Goal: Find specific page/section: Locate a particular part of the current website

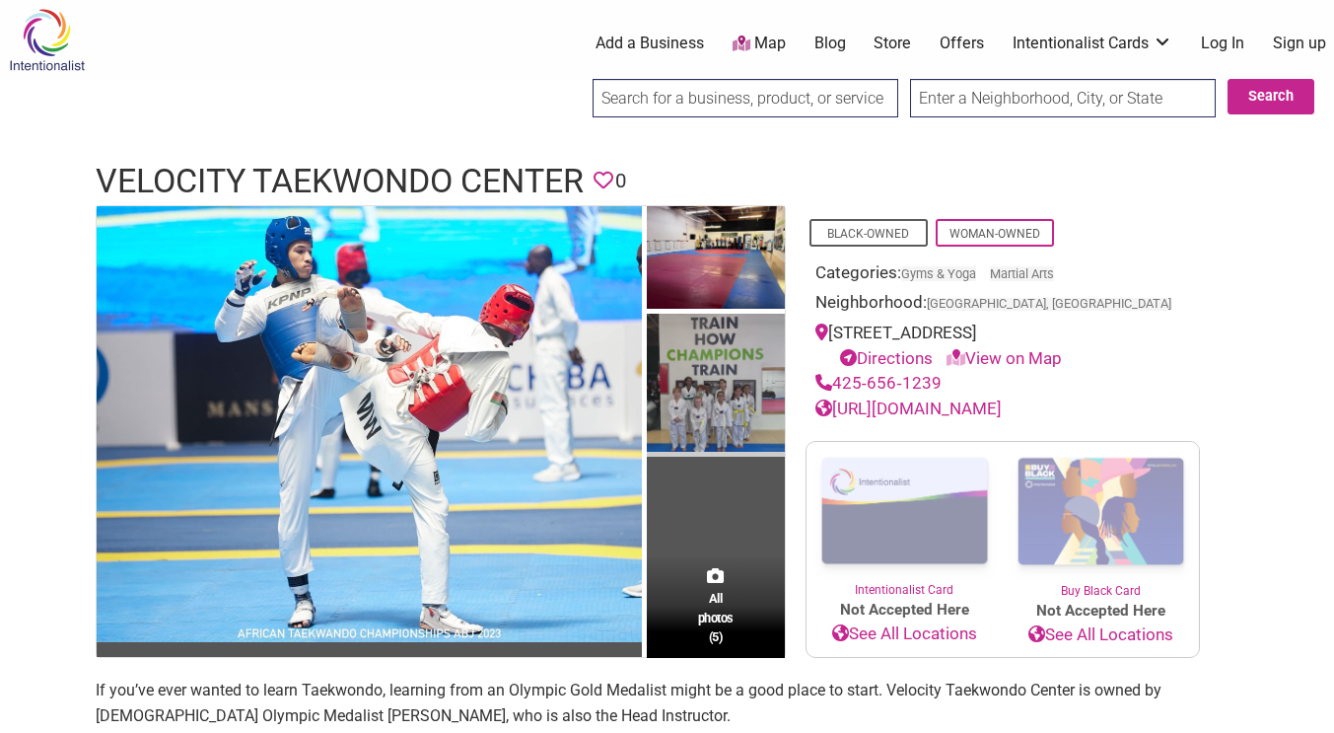
click at [762, 421] on img at bounding box center [716, 385] width 138 height 143
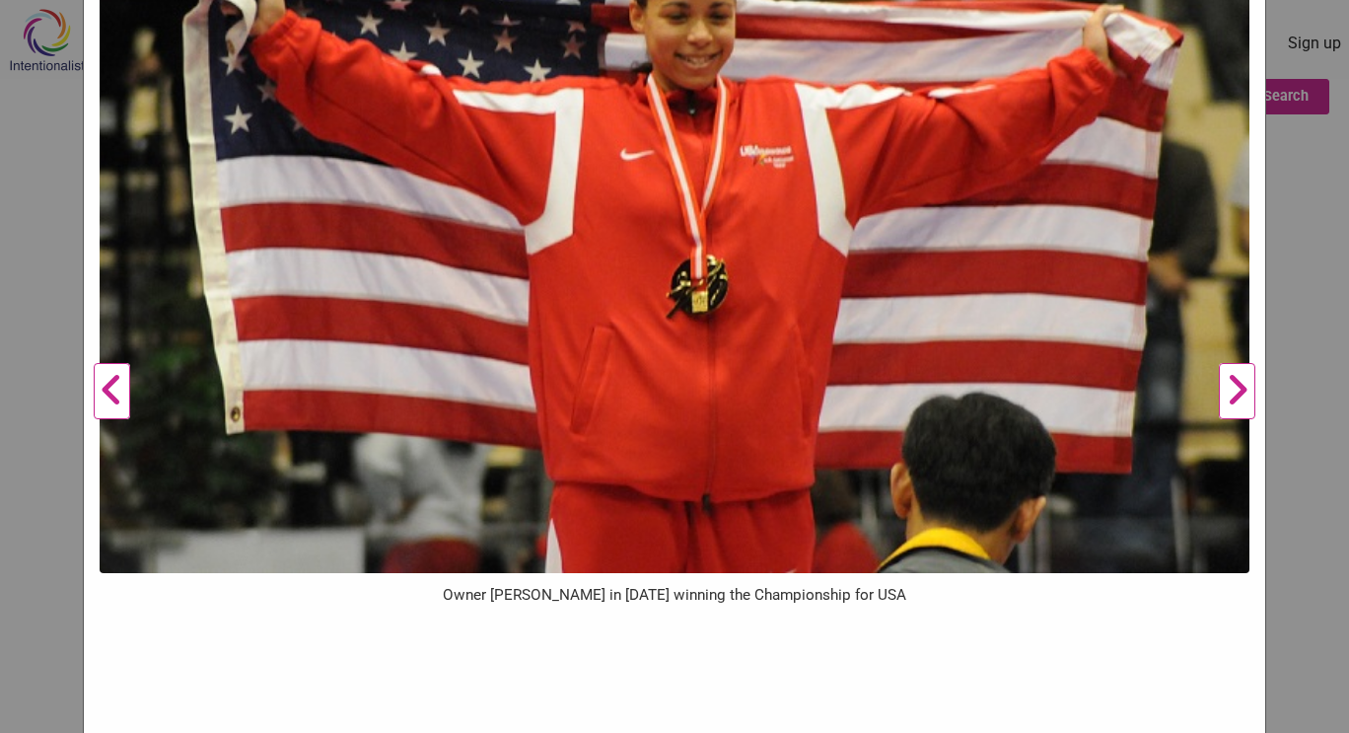
scroll to position [279, 0]
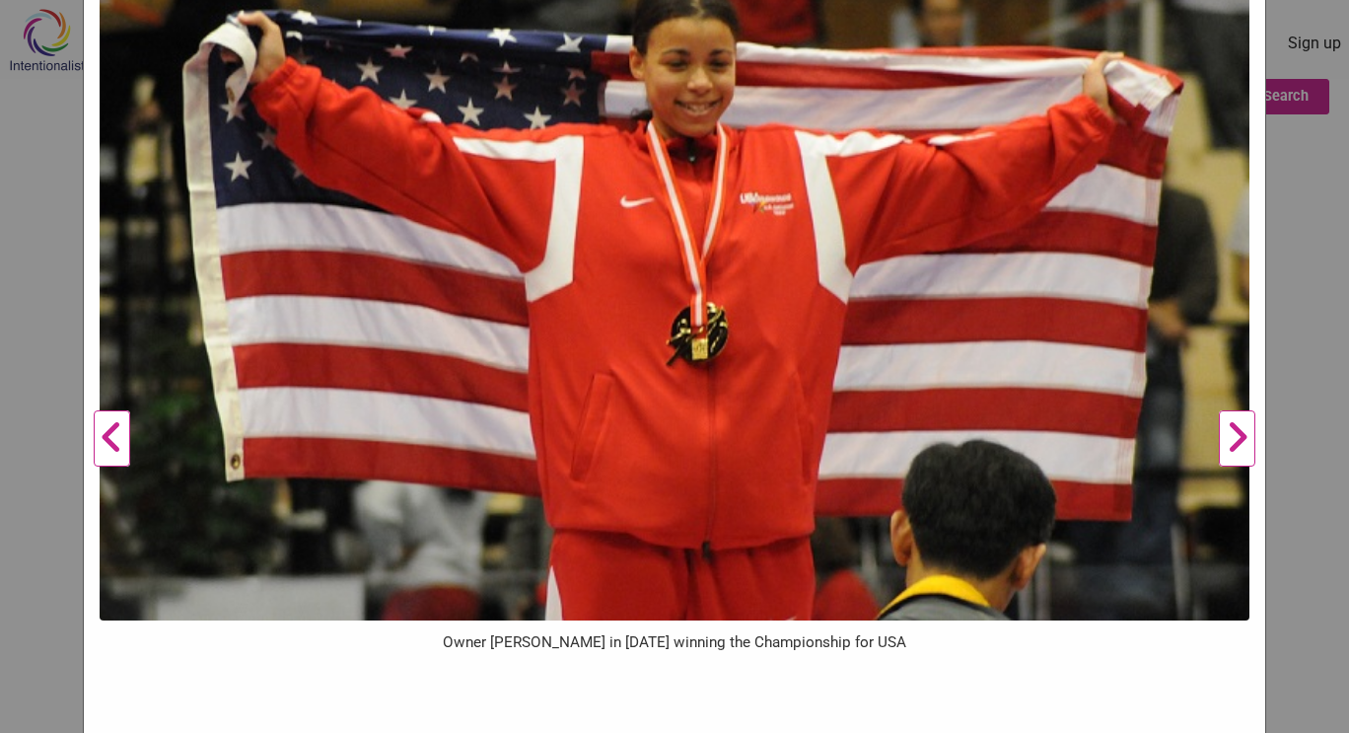
click at [103, 433] on button "Previous" at bounding box center [112, 438] width 54 height 1165
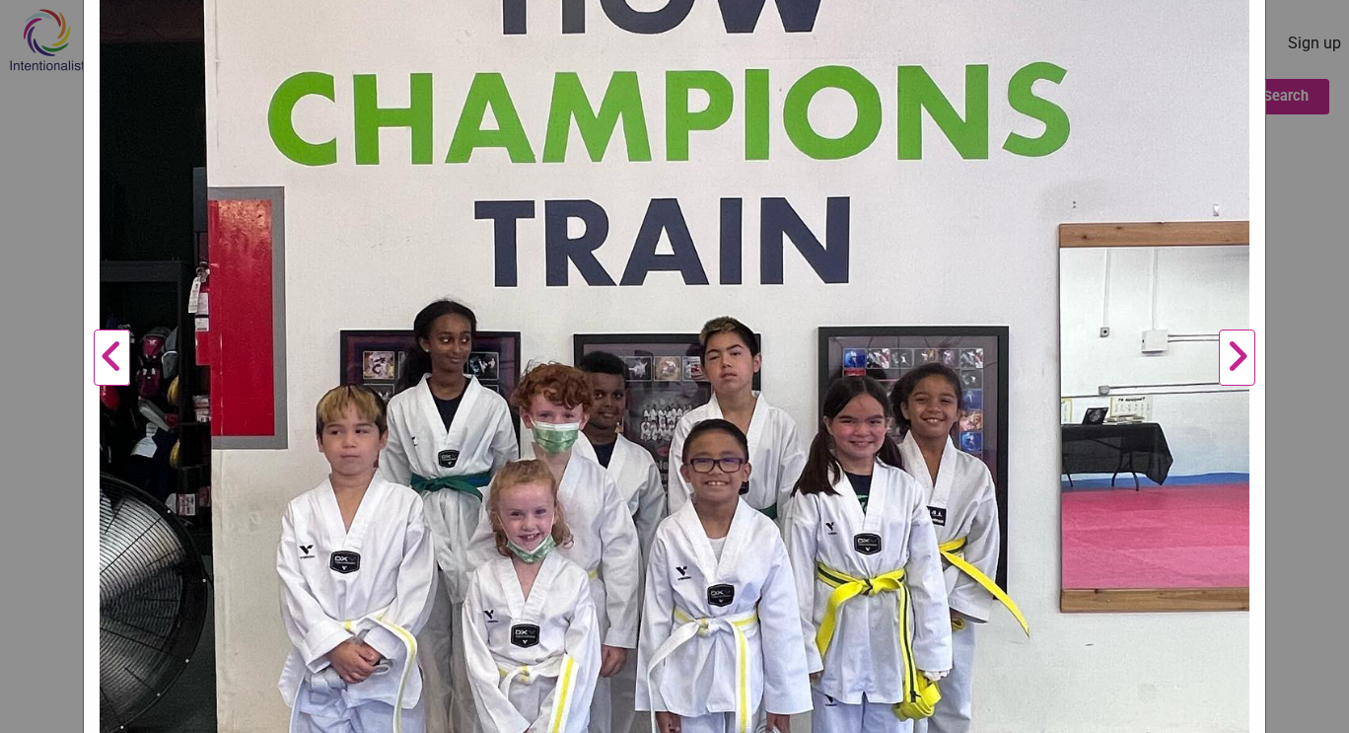
scroll to position [378, 0]
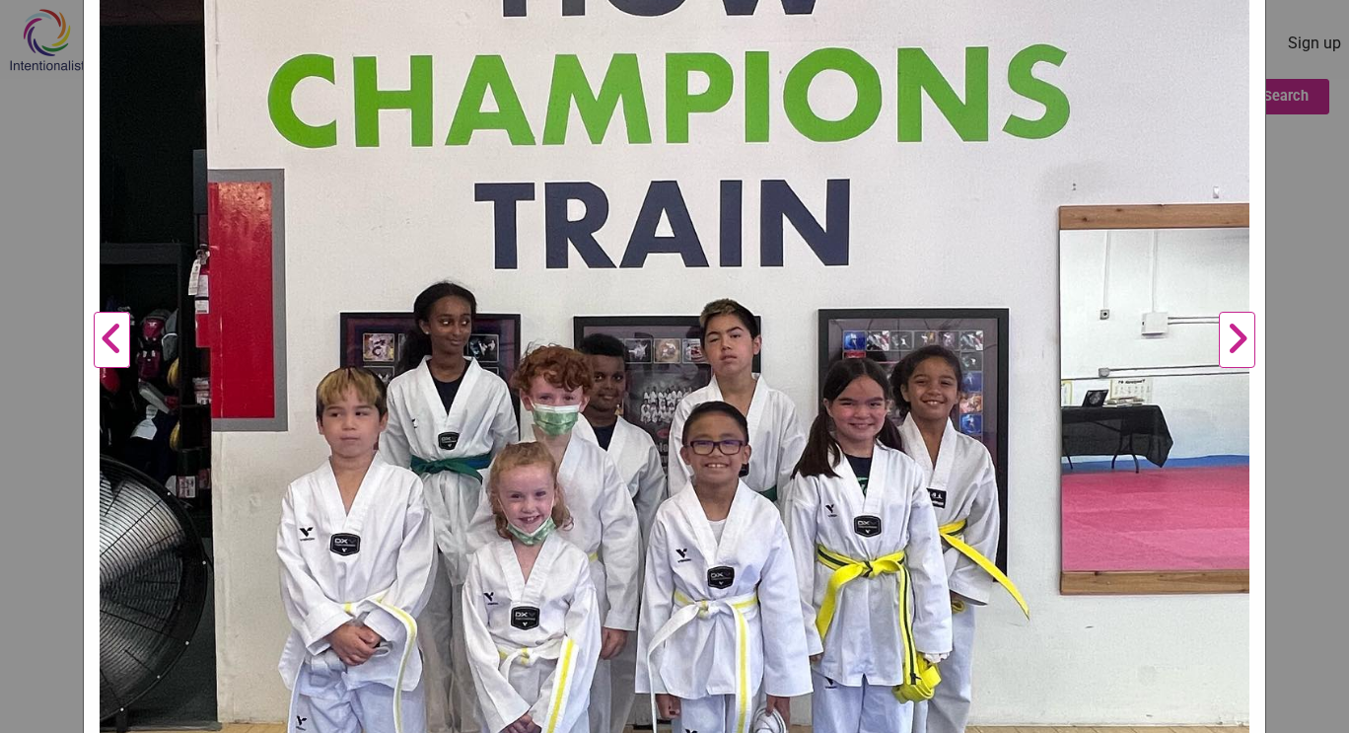
click at [349, 415] on img at bounding box center [675, 332] width 1150 height 1150
click at [605, 393] on img at bounding box center [675, 332] width 1150 height 1150
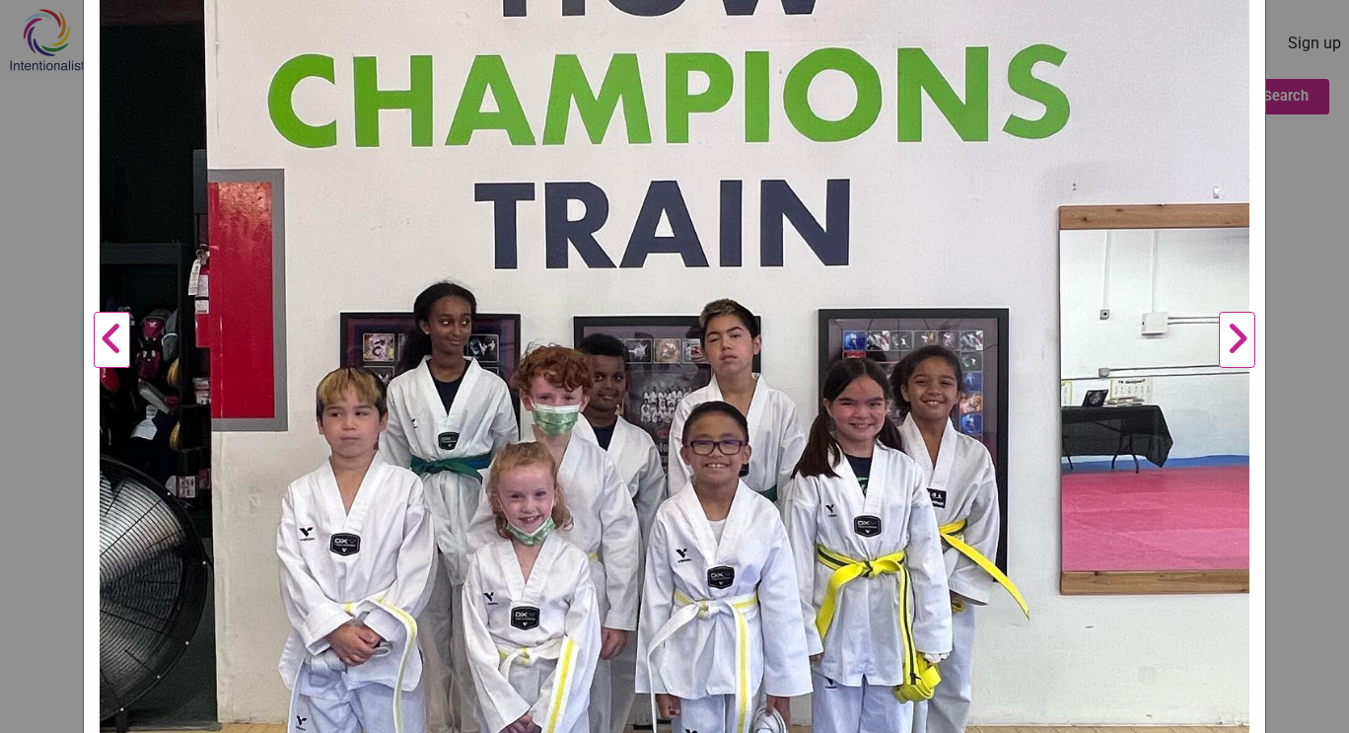
click at [605, 393] on img at bounding box center [675, 332] width 1150 height 1150
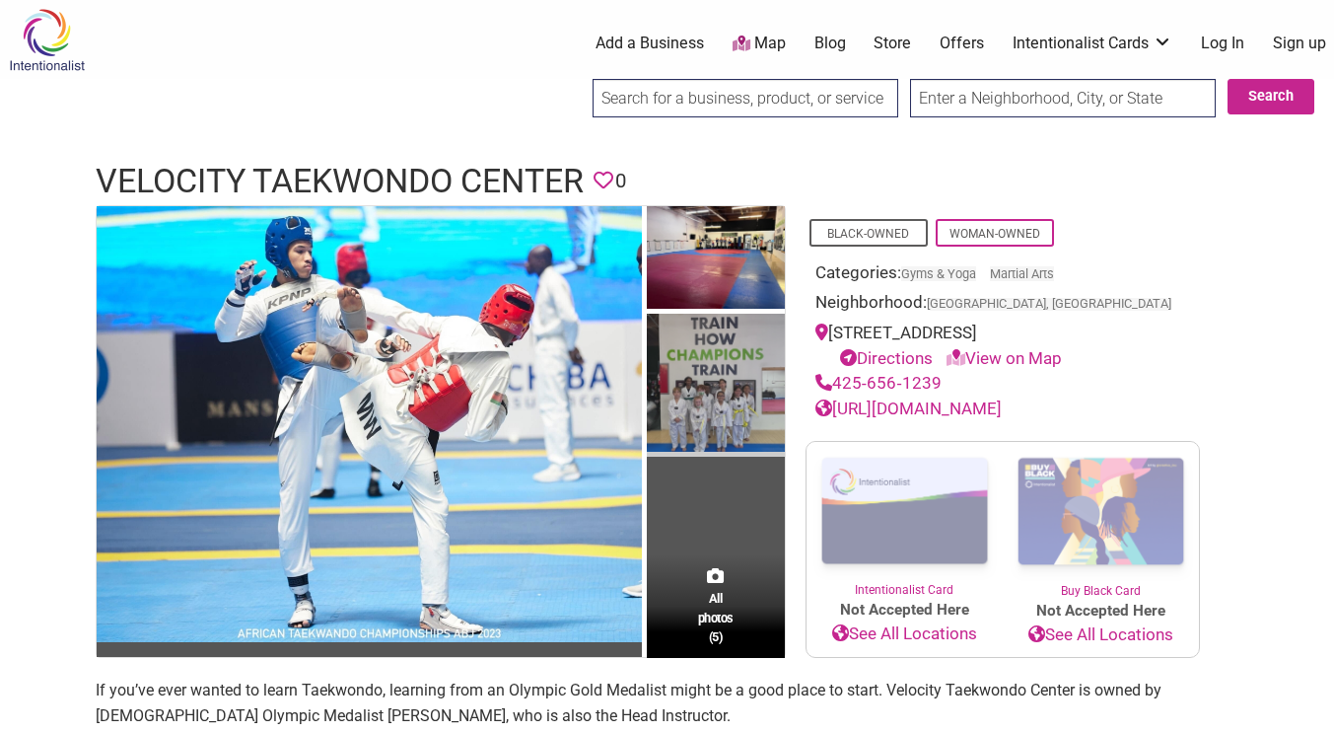
click at [693, 401] on img at bounding box center [716, 385] width 138 height 143
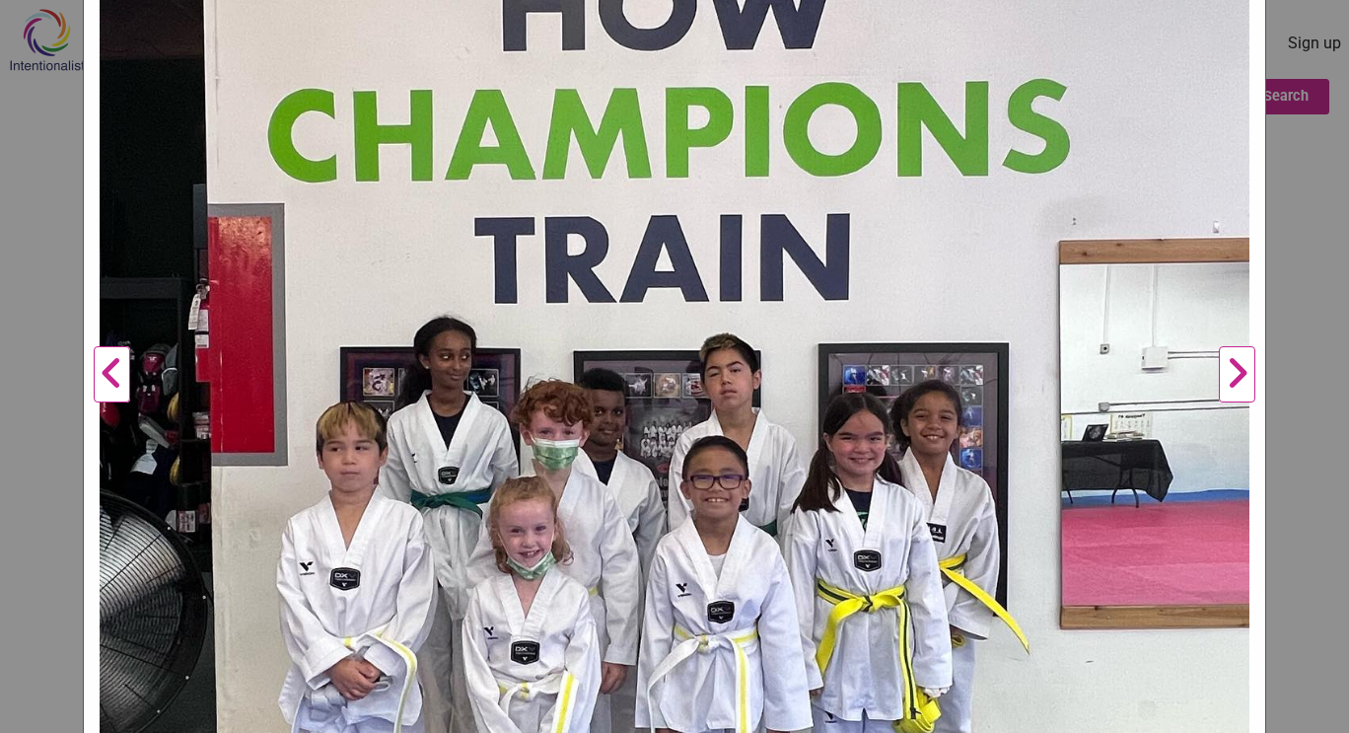
scroll to position [630, 0]
